Goal: Find contact information: Find contact information

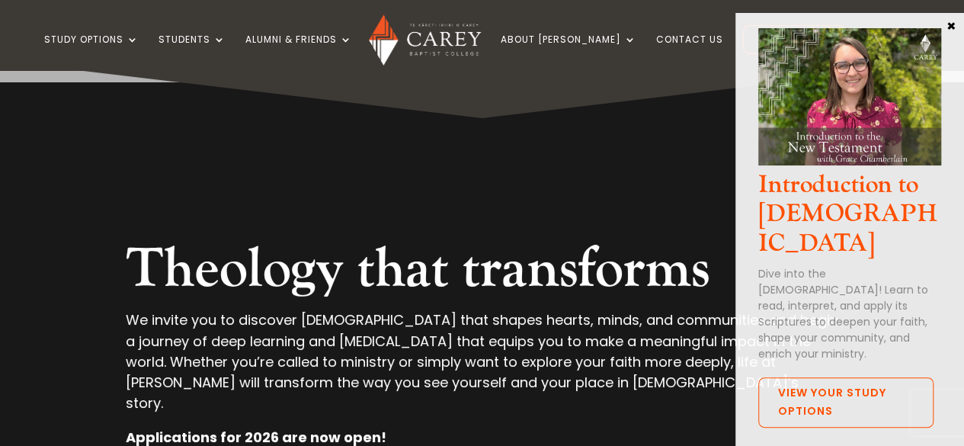
drag, startPoint x: 951, startPoint y: 25, endPoint x: 827, endPoint y: 55, distance: 127.7
click at [953, 25] on button "×" at bounding box center [950, 25] width 15 height 14
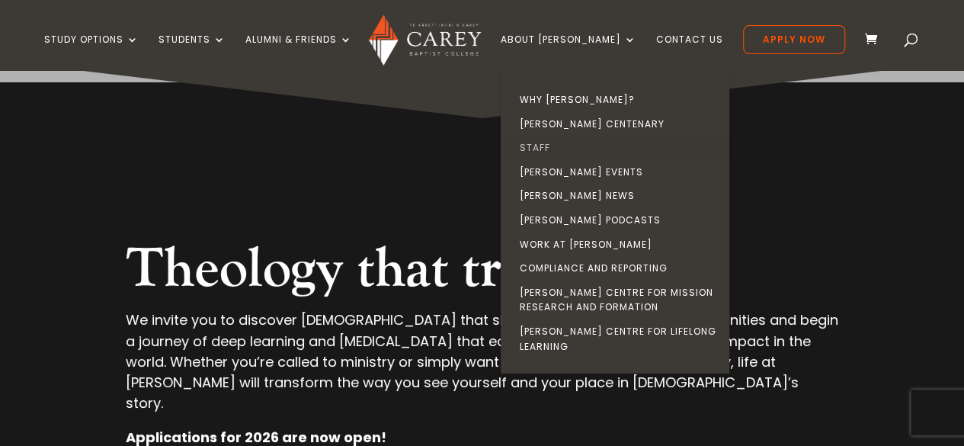
click at [564, 149] on link "Staff" at bounding box center [619, 148] width 229 height 24
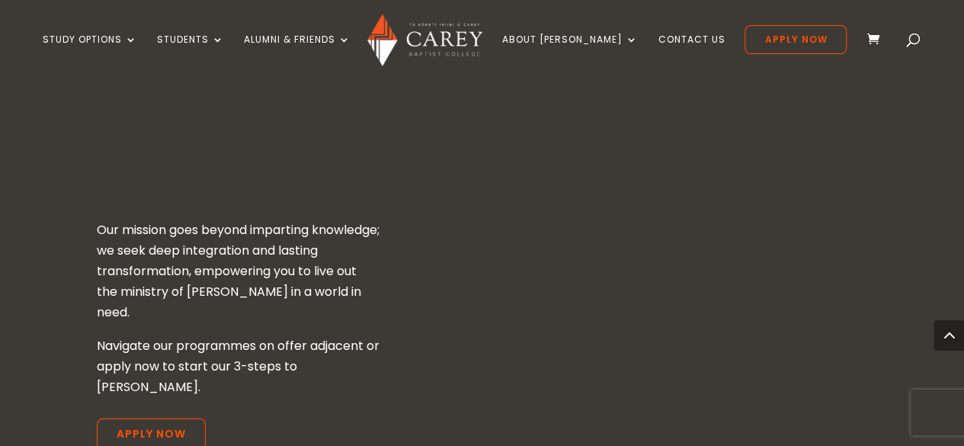
scroll to position [2231, 0]
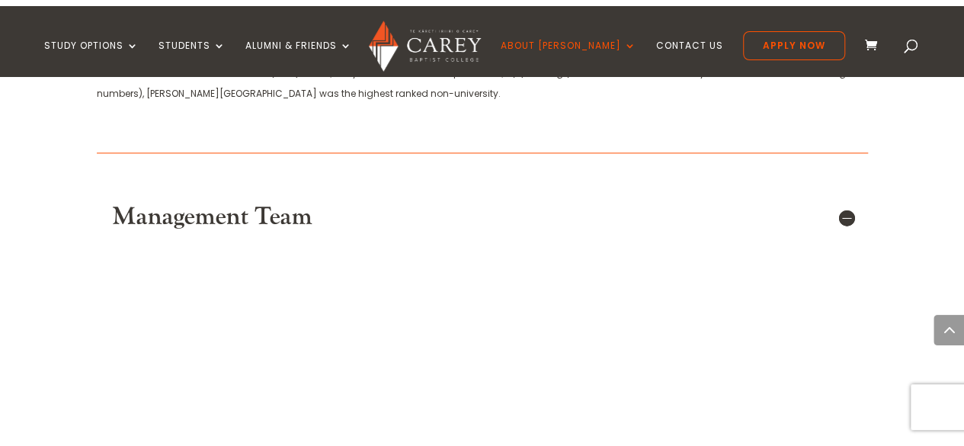
scroll to position [915, 0]
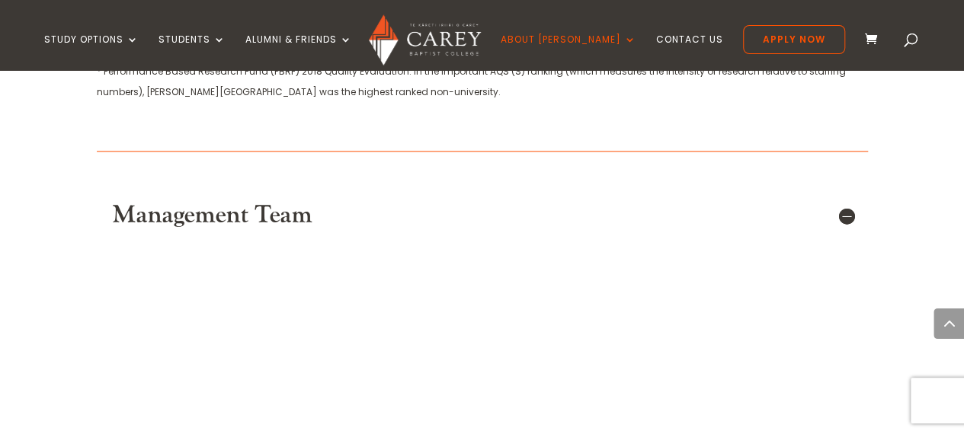
click at [844, 211] on h5 "Management Team" at bounding box center [482, 215] width 741 height 29
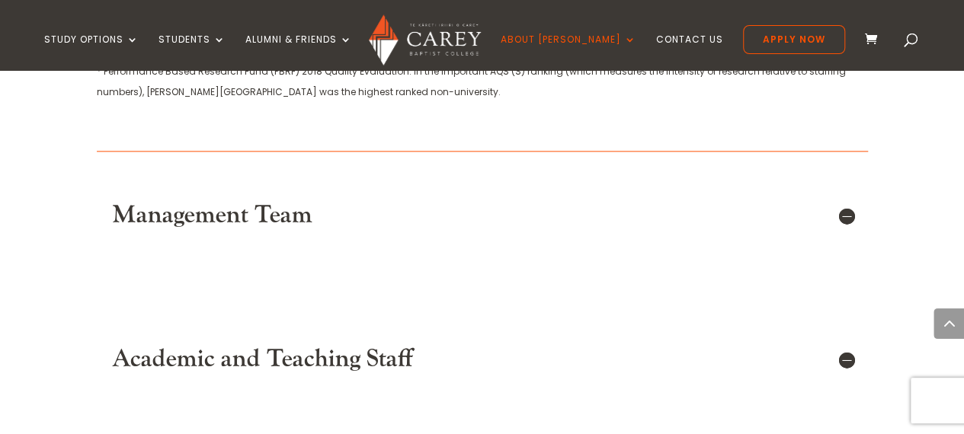
click at [844, 211] on h5 "Management Team" at bounding box center [482, 215] width 741 height 29
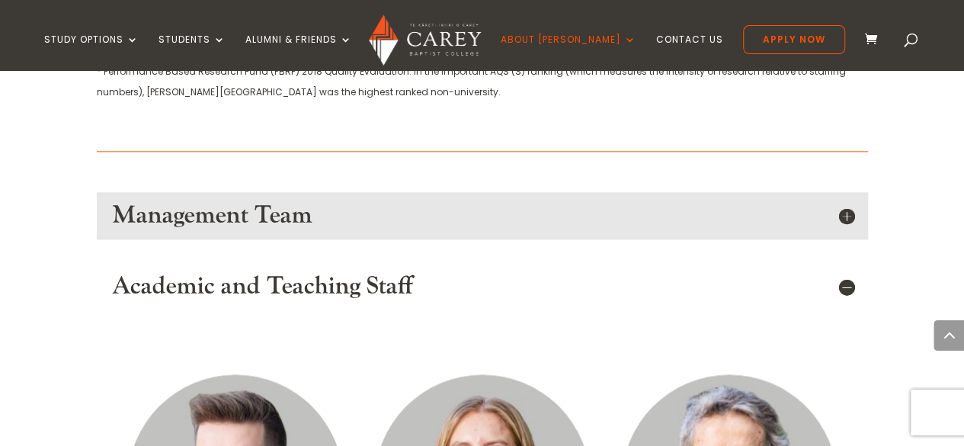
drag, startPoint x: 851, startPoint y: 203, endPoint x: 466, endPoint y: 231, distance: 385.8
click at [852, 203] on h5 "Management Team" at bounding box center [482, 215] width 741 height 29
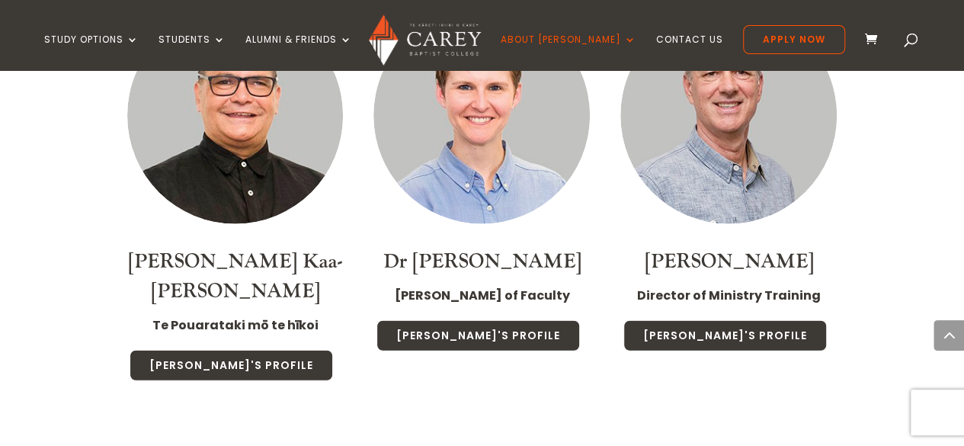
scroll to position [1677, 0]
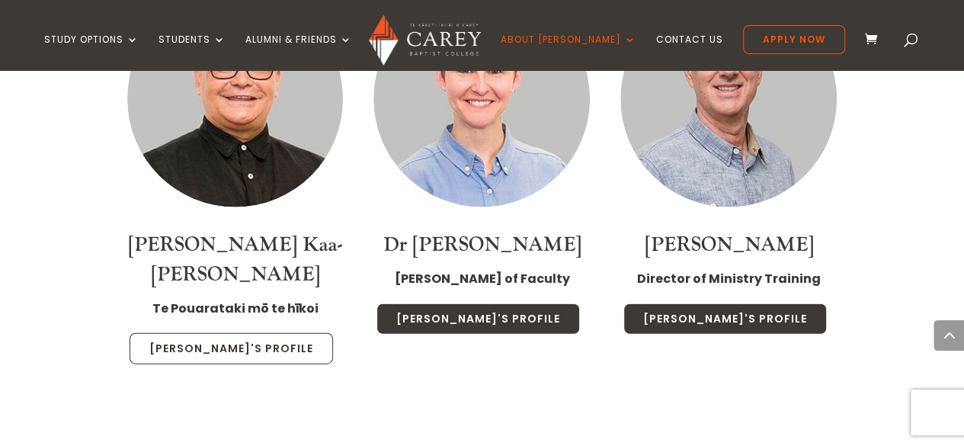
click at [211, 333] on link "[PERSON_NAME]'s Profile" at bounding box center [231, 349] width 203 height 32
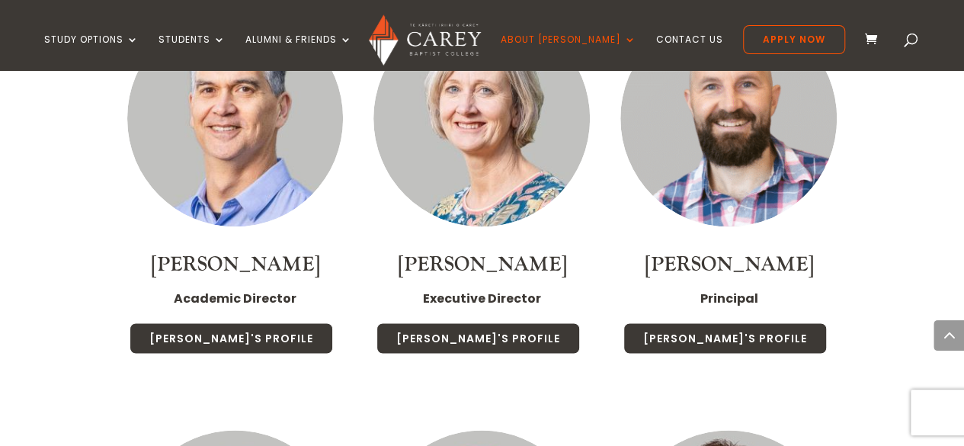
scroll to position [1143, 0]
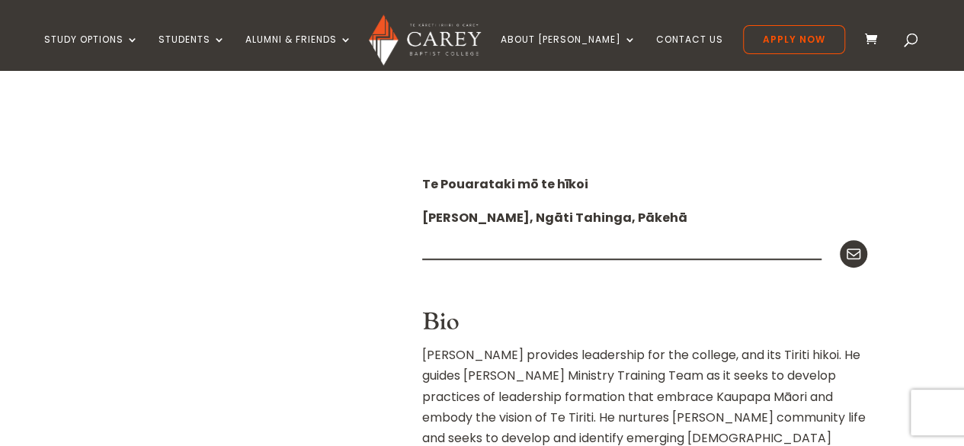
scroll to position [305, 0]
